Goal: Task Accomplishment & Management: Manage account settings

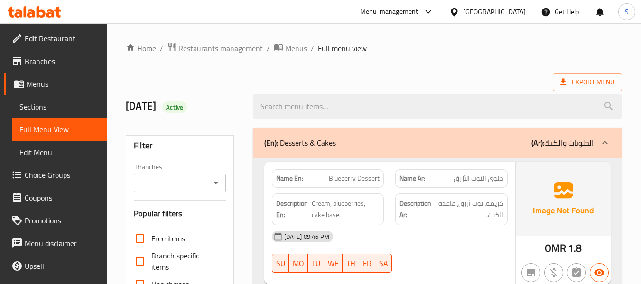
click at [221, 52] on span "Restaurants management" at bounding box center [220, 48] width 84 height 11
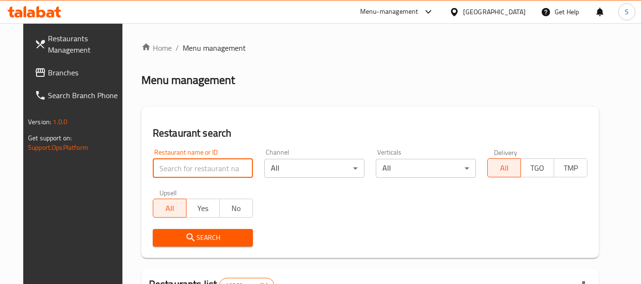
paste input "707103"
type input "707103"
click button "Search" at bounding box center [203, 238] width 100 height 18
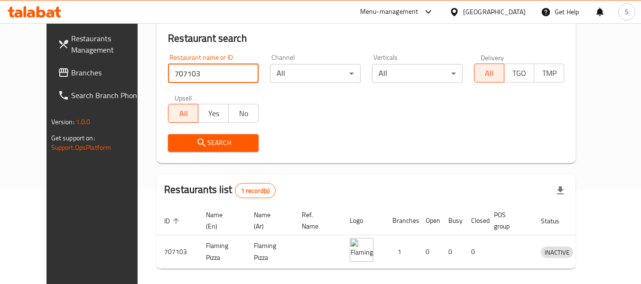
scroll to position [131, 0]
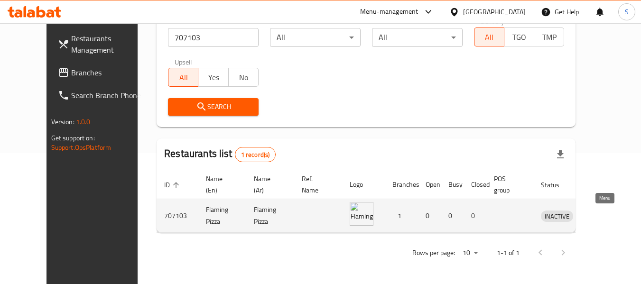
click at [602, 218] on icon "enhanced table" at bounding box center [599, 216] width 3 height 4
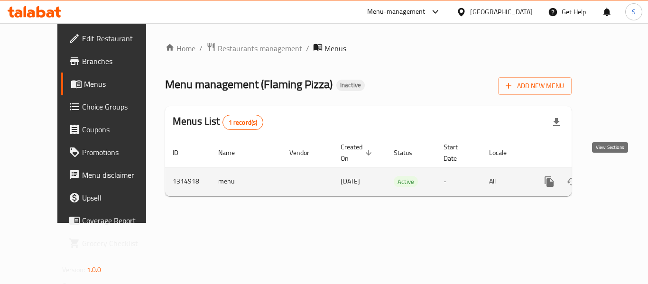
click at [614, 177] on icon "enhanced table" at bounding box center [618, 181] width 9 height 9
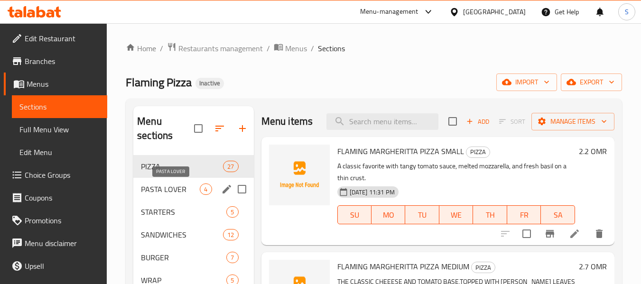
scroll to position [47, 0]
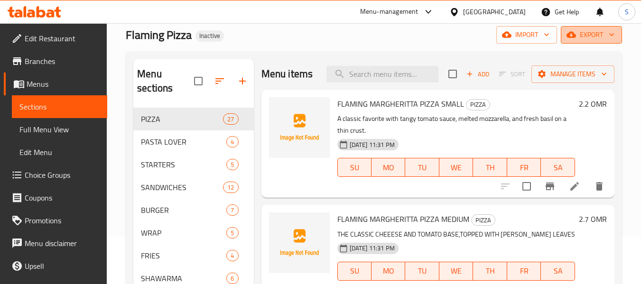
click at [596, 38] on span "export" at bounding box center [591, 35] width 46 height 12
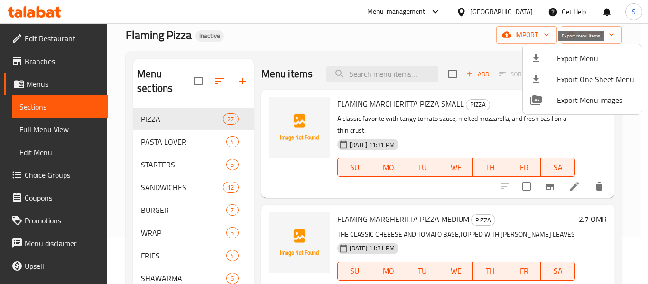
click at [587, 56] on span "Export Menu" at bounding box center [595, 58] width 77 height 11
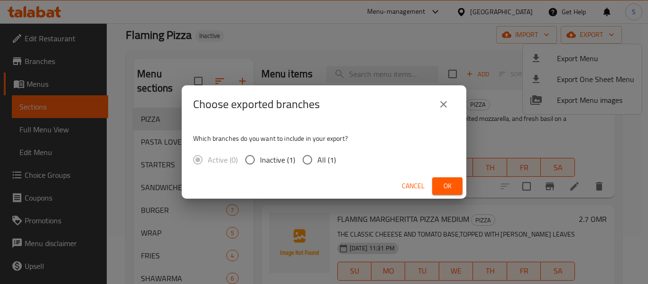
click at [316, 163] on input "All (1)" at bounding box center [308, 160] width 20 height 20
radio input "true"
click at [447, 180] on span "Ok" at bounding box center [447, 186] width 15 height 12
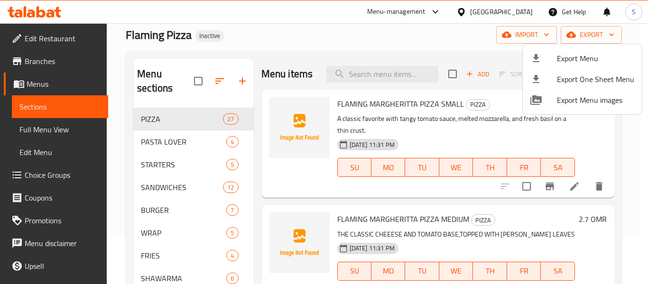
click at [159, 145] on div at bounding box center [324, 142] width 648 height 284
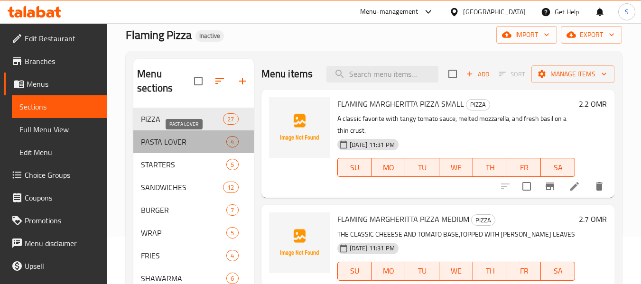
click at [159, 145] on span "PASTA LOVER" at bounding box center [183, 141] width 85 height 11
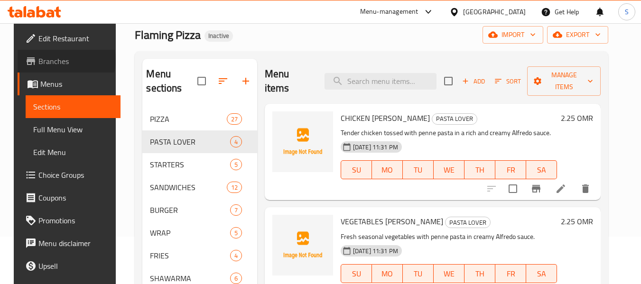
click at [46, 60] on span "Branches" at bounding box center [75, 61] width 75 height 11
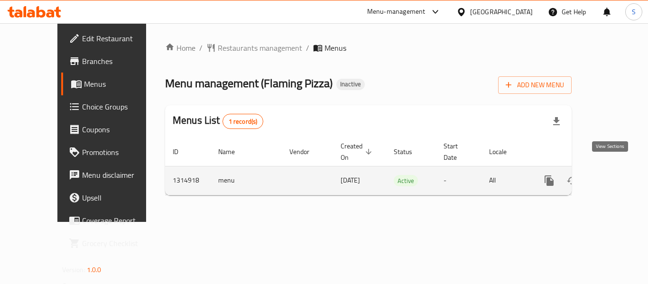
click at [614, 177] on icon "enhanced table" at bounding box center [618, 181] width 9 height 9
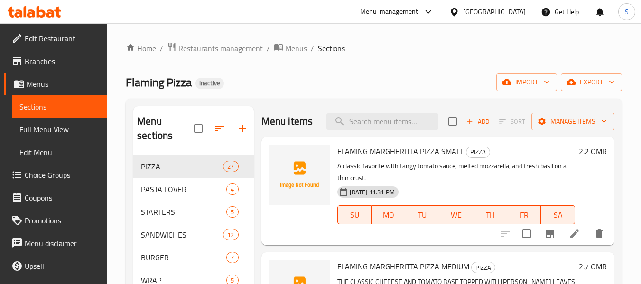
scroll to position [95, 0]
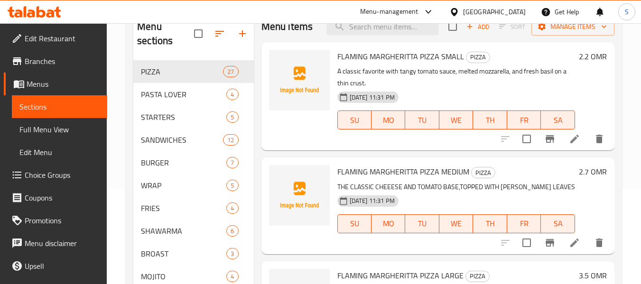
click at [61, 131] on span "Full Menu View" at bounding box center [59, 129] width 80 height 11
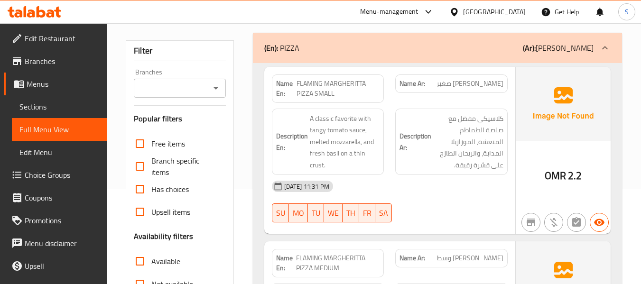
scroll to position [237, 0]
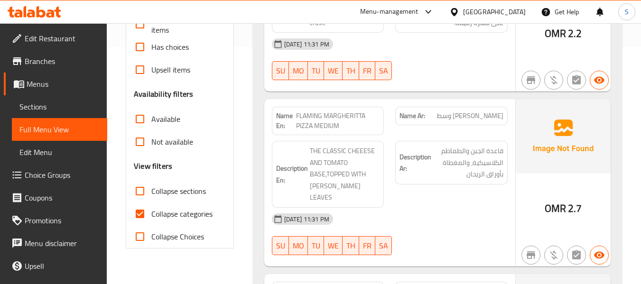
click at [171, 215] on span "Collapse categories" at bounding box center [181, 213] width 61 height 11
click at [151, 215] on input "Collapse categories" at bounding box center [140, 214] width 23 height 23
checkbox input "false"
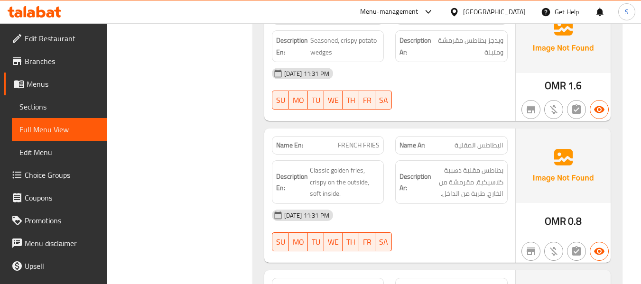
scroll to position [5751, 0]
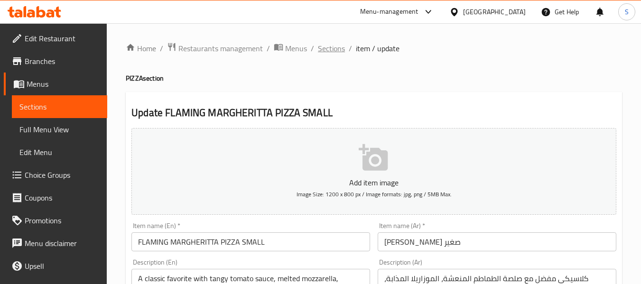
click at [338, 50] on span "Sections" at bounding box center [331, 48] width 27 height 11
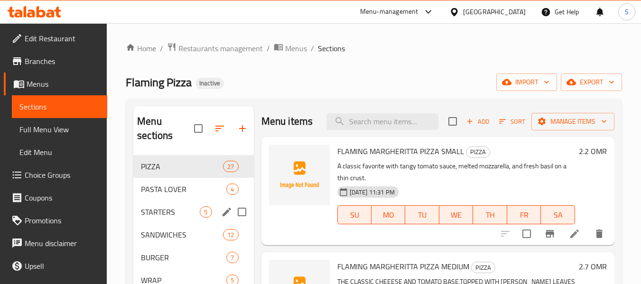
click at [155, 218] on div "STARTERS 5" at bounding box center [193, 212] width 120 height 23
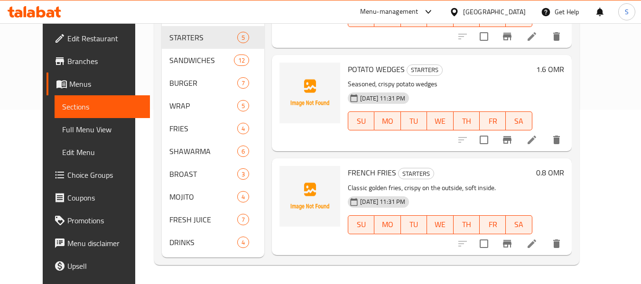
scroll to position [243, 0]
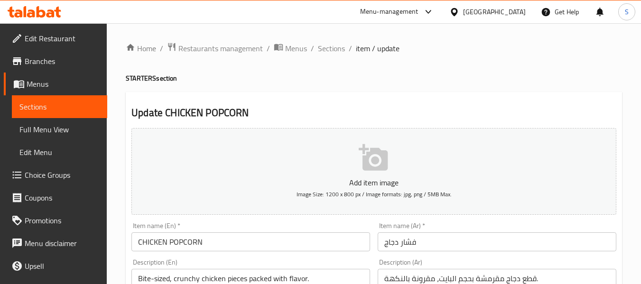
scroll to position [47, 0]
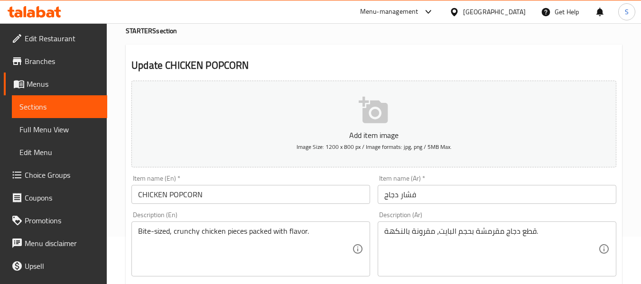
click at [412, 193] on input "فشار دجاج" at bounding box center [497, 194] width 239 height 19
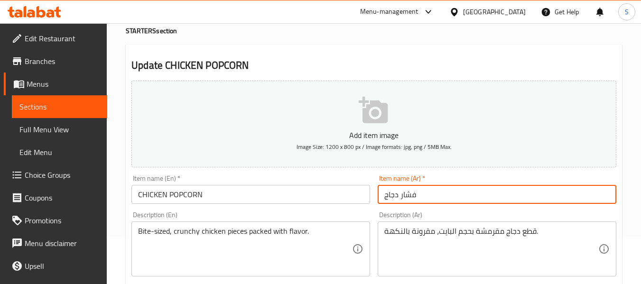
click at [412, 193] on input "فشار دجاج" at bounding box center [497, 194] width 239 height 19
click at [412, 193] on input "دجاج" at bounding box center [497, 194] width 239 height 19
type input "دجاج بوب كورن"
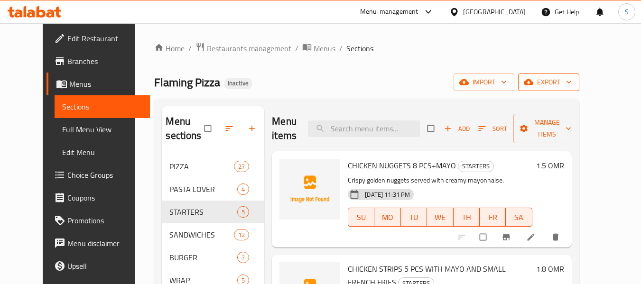
click at [572, 82] on span "export" at bounding box center [549, 82] width 46 height 12
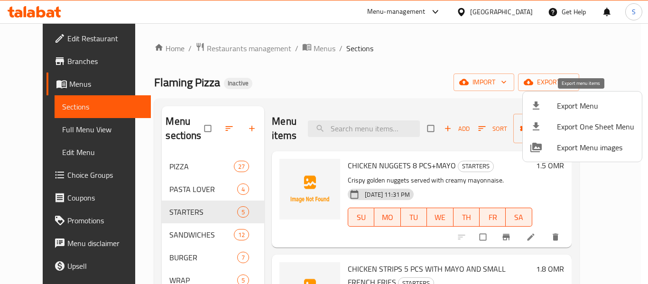
click at [579, 103] on span "Export Menu" at bounding box center [595, 105] width 77 height 11
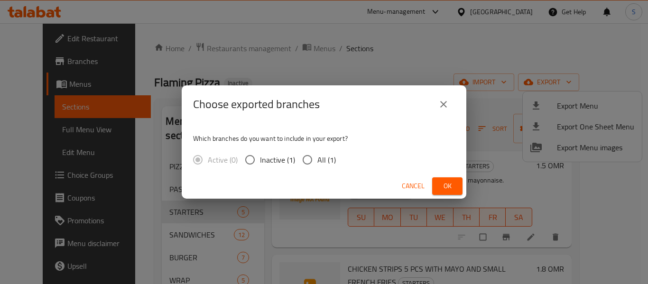
click at [316, 160] on input "All (1)" at bounding box center [308, 160] width 20 height 20
radio input "true"
click at [442, 181] on span "Ok" at bounding box center [447, 186] width 15 height 12
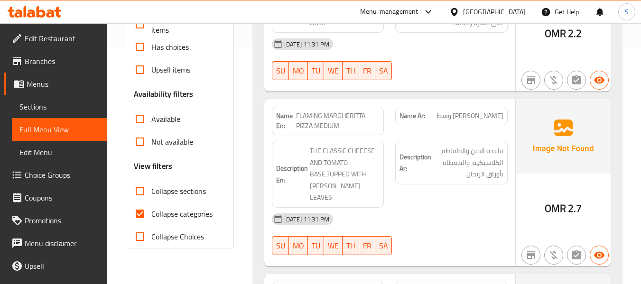
scroll to position [332, 0]
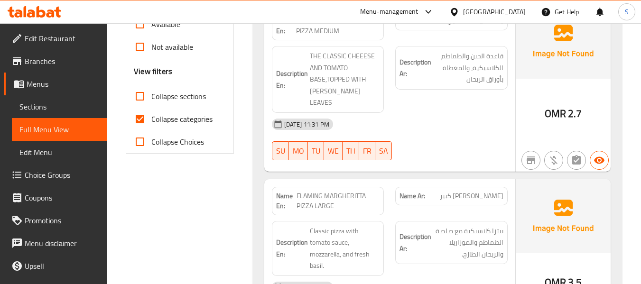
click at [149, 117] on input "Collapse categories" at bounding box center [140, 119] width 23 height 23
checkbox input "false"
click at [194, 93] on span "Collapse sections" at bounding box center [178, 96] width 55 height 11
click at [151, 93] on input "Collapse sections" at bounding box center [140, 96] width 23 height 23
checkbox input "true"
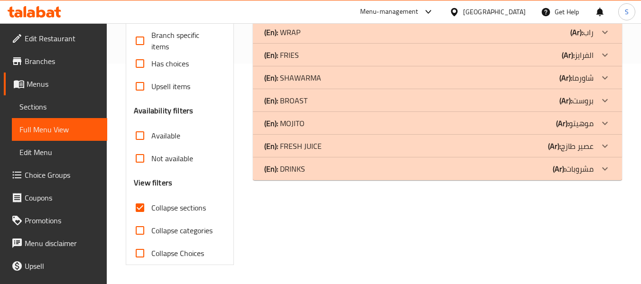
scroll to position [78, 0]
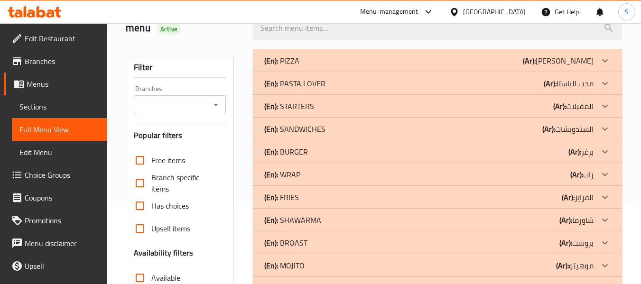
click at [300, 112] on p "(En): STARTERS" at bounding box center [289, 106] width 50 height 11
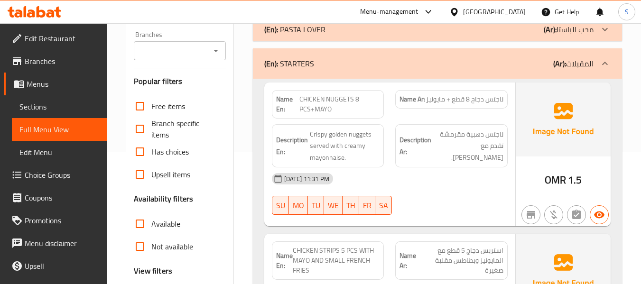
scroll to position [120, 0]
